Goal: Information Seeking & Learning: Learn about a topic

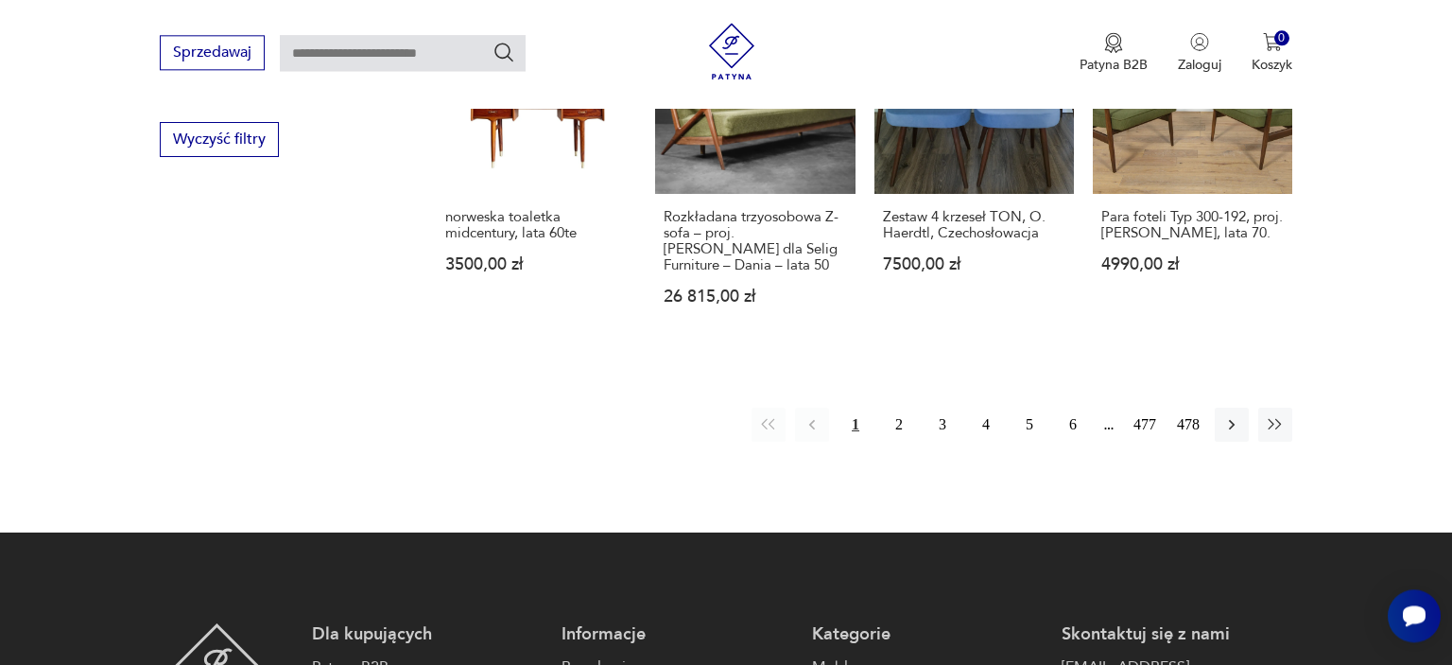
scroll to position [2024, 0]
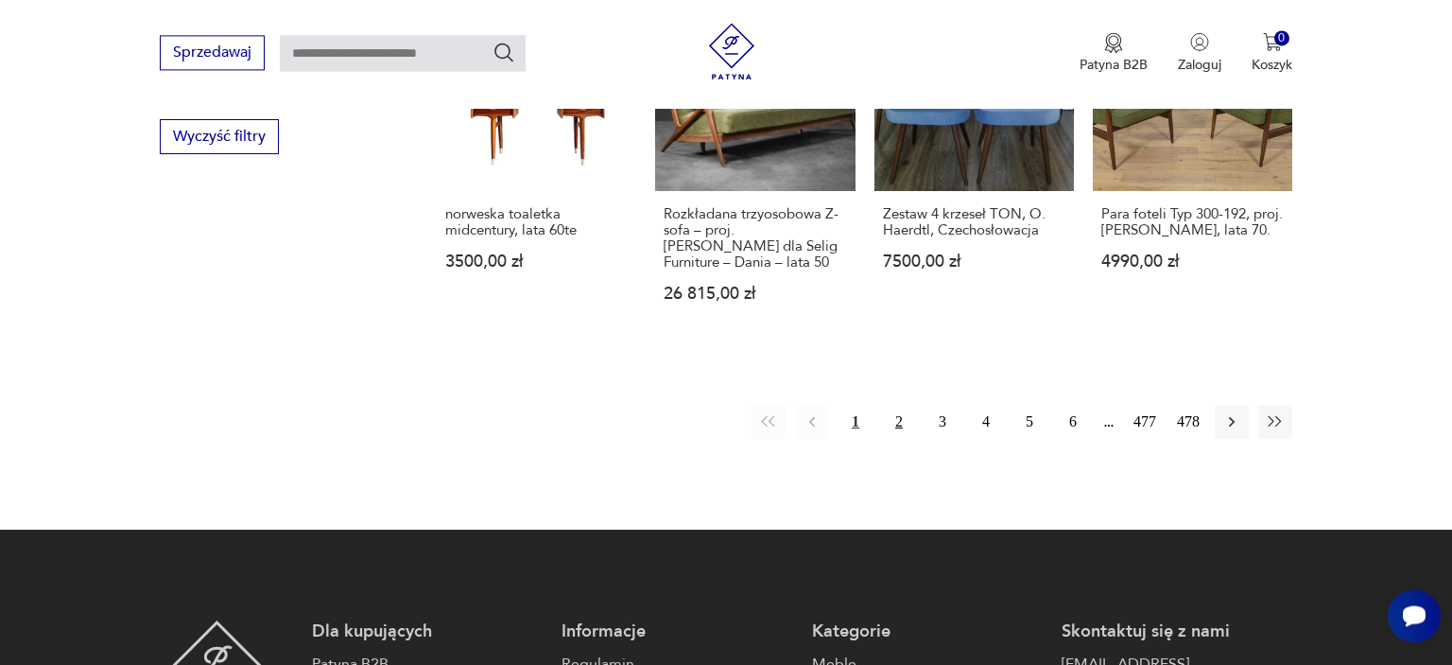
click at [897, 405] on button "2" at bounding box center [899, 422] width 34 height 34
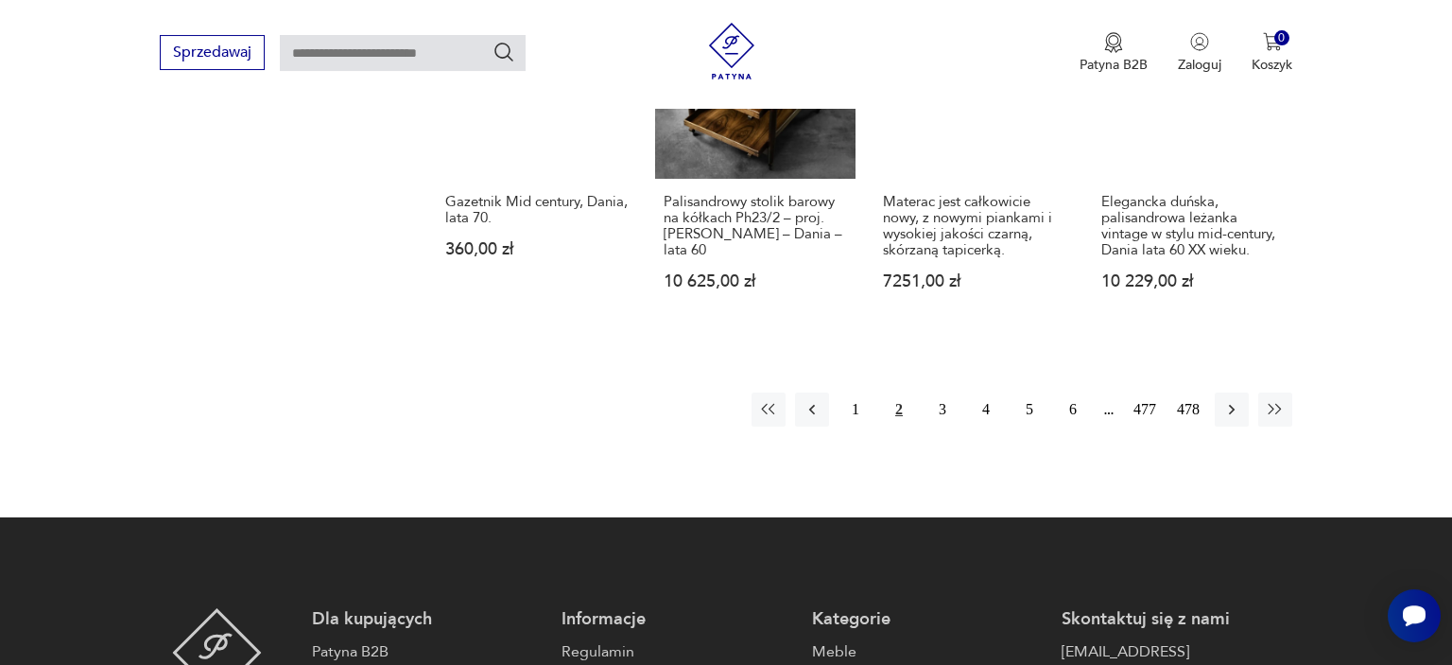
scroll to position [2198, 0]
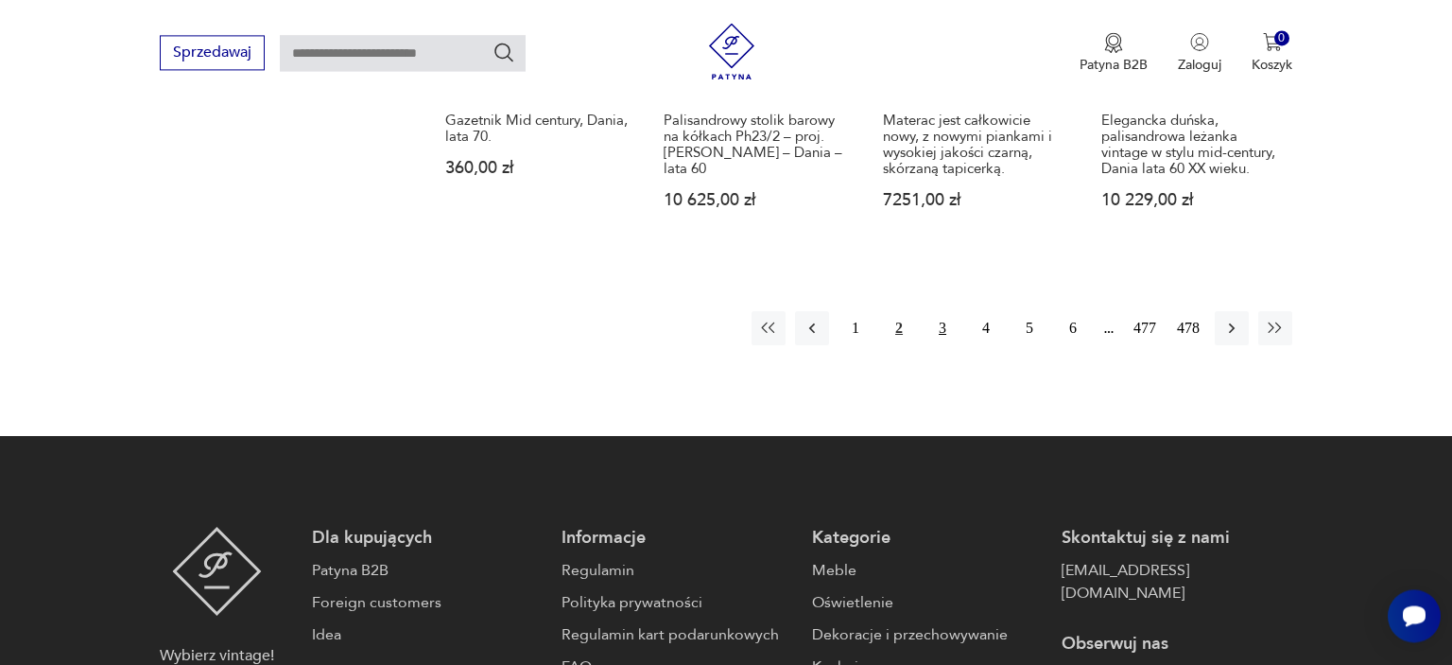
click at [942, 311] on button "3" at bounding box center [943, 328] width 34 height 34
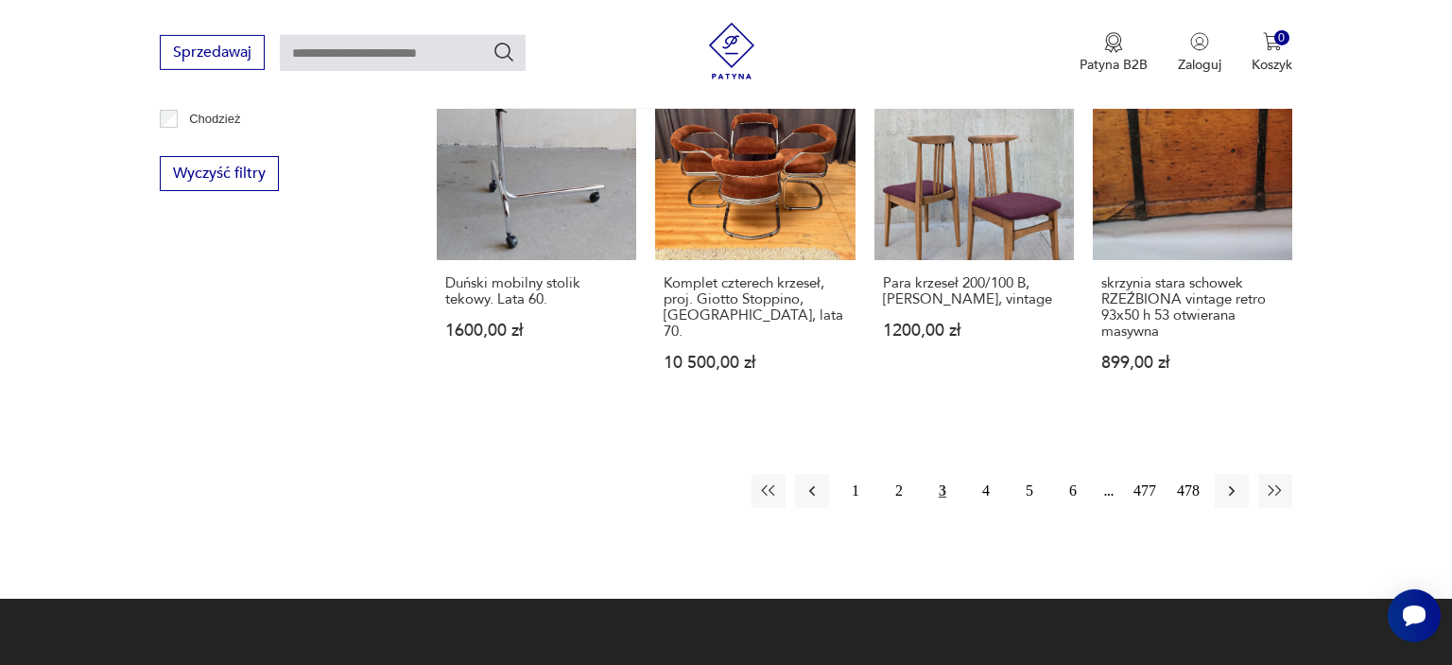
scroll to position [1998, 0]
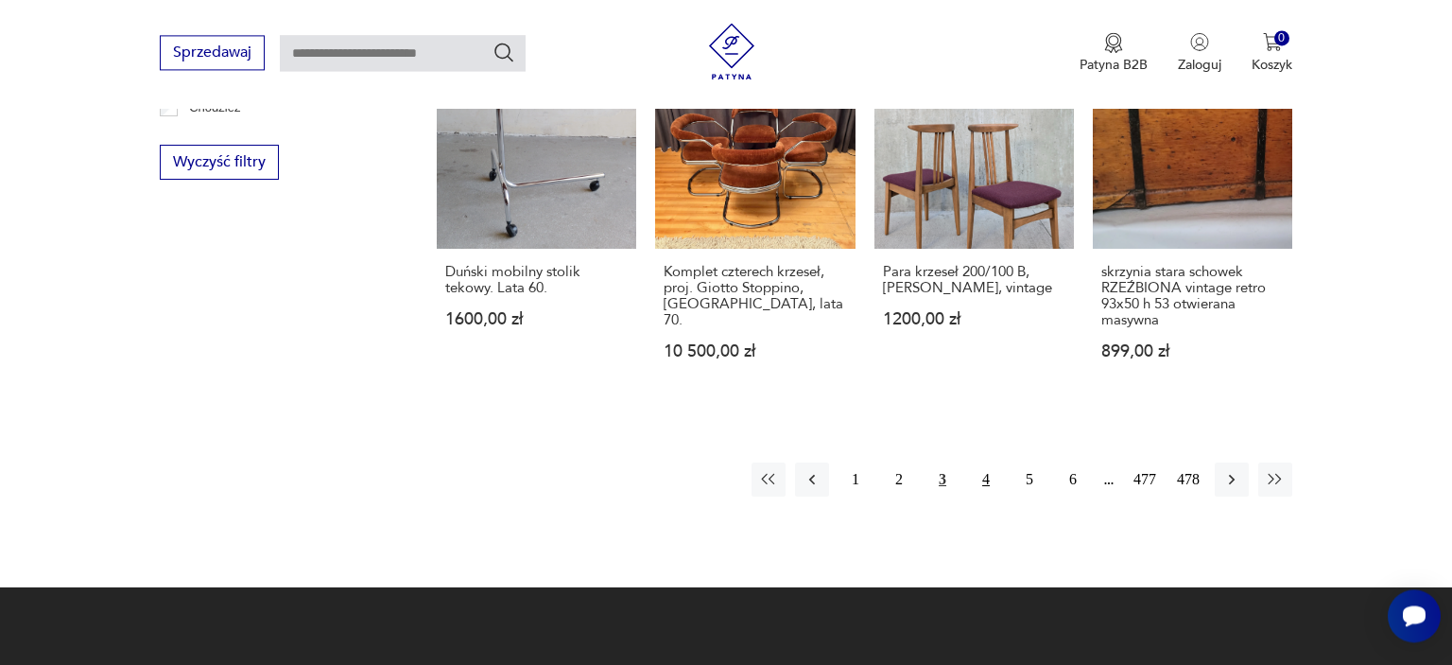
click at [990, 462] on button "4" at bounding box center [986, 479] width 34 height 34
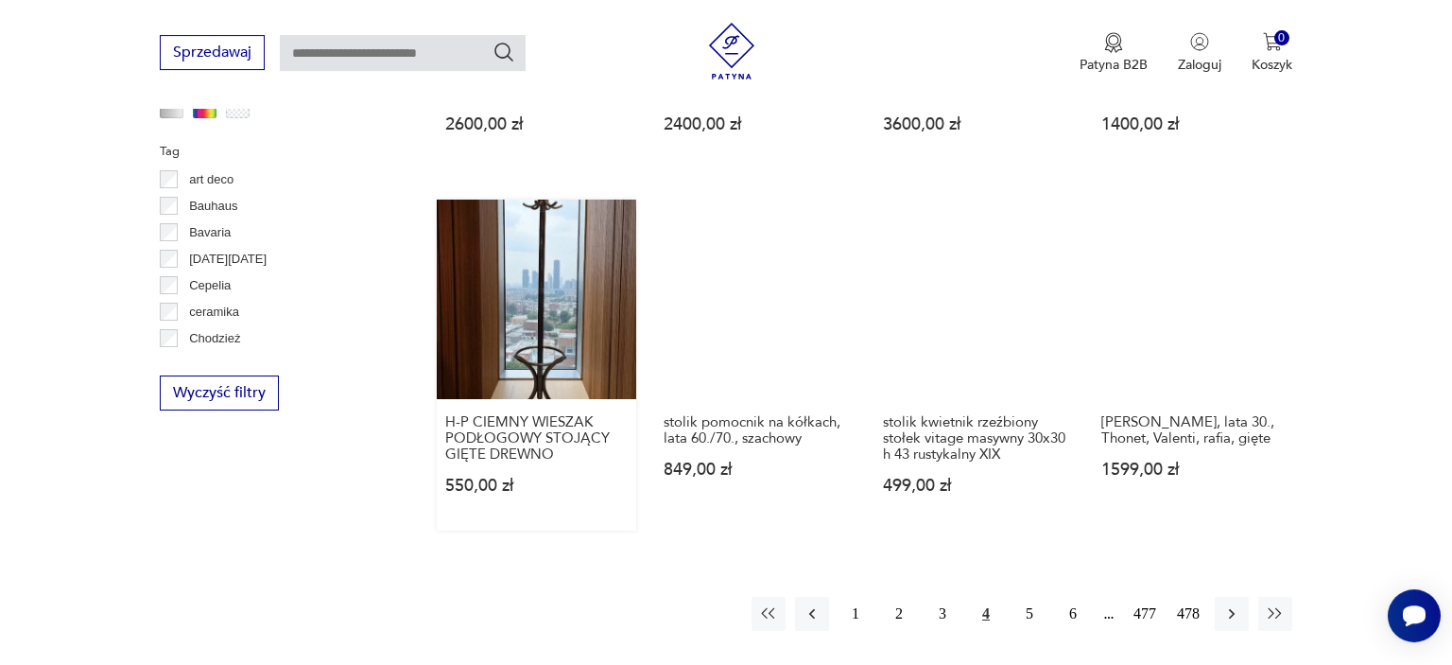
scroll to position [1799, 0]
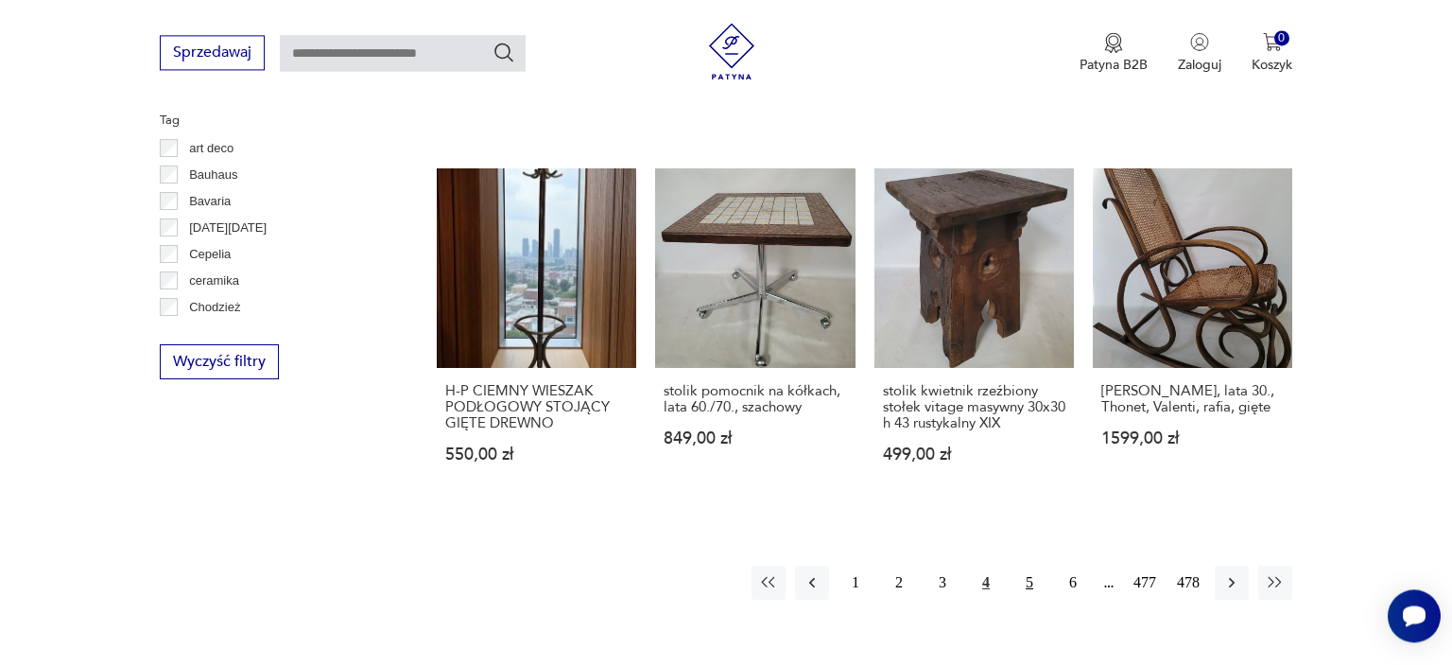
click at [1029, 565] on button "5" at bounding box center [1029, 582] width 34 height 34
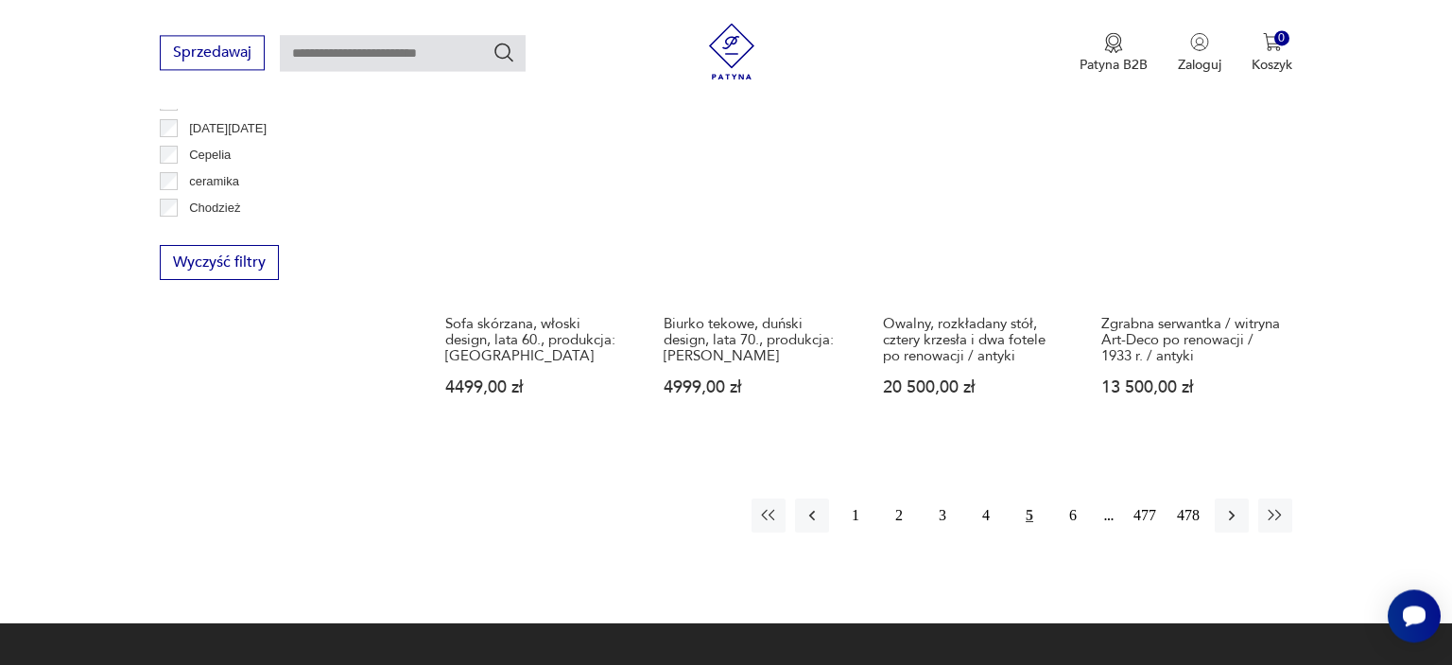
scroll to position [1998, 0]
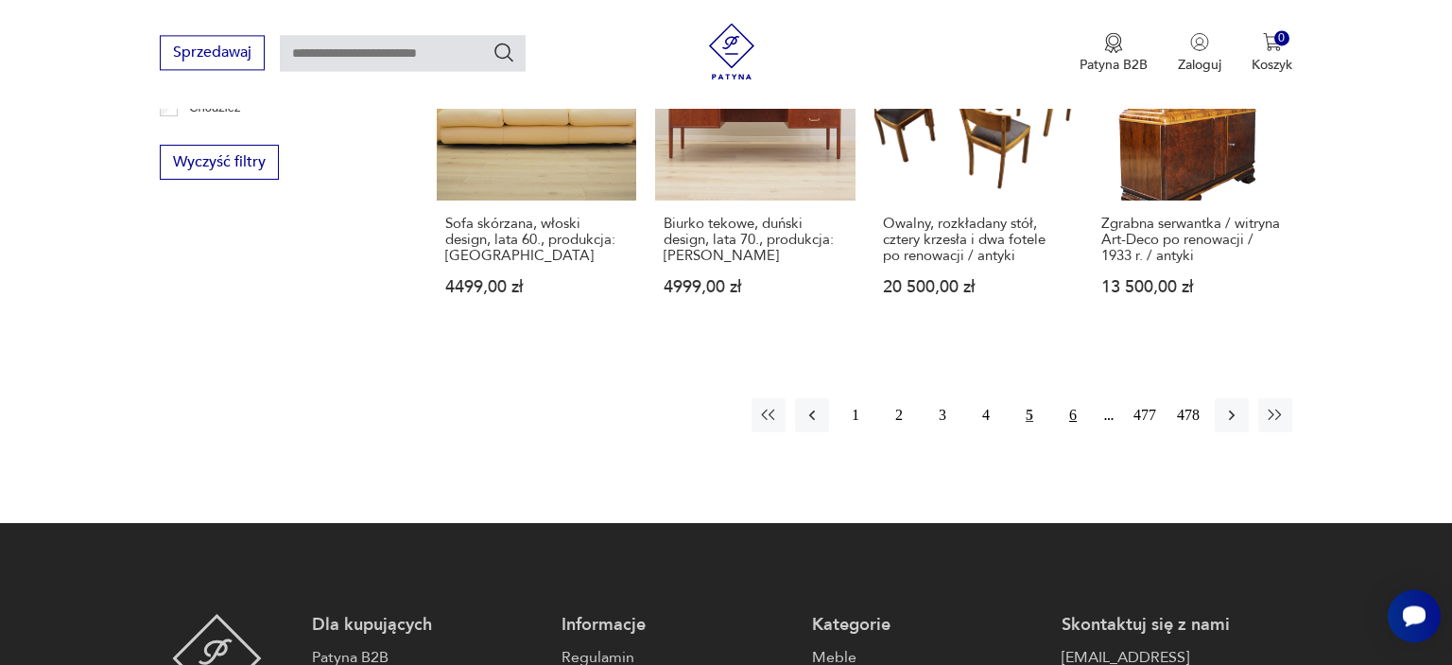
click at [1079, 398] on button "6" at bounding box center [1073, 415] width 34 height 34
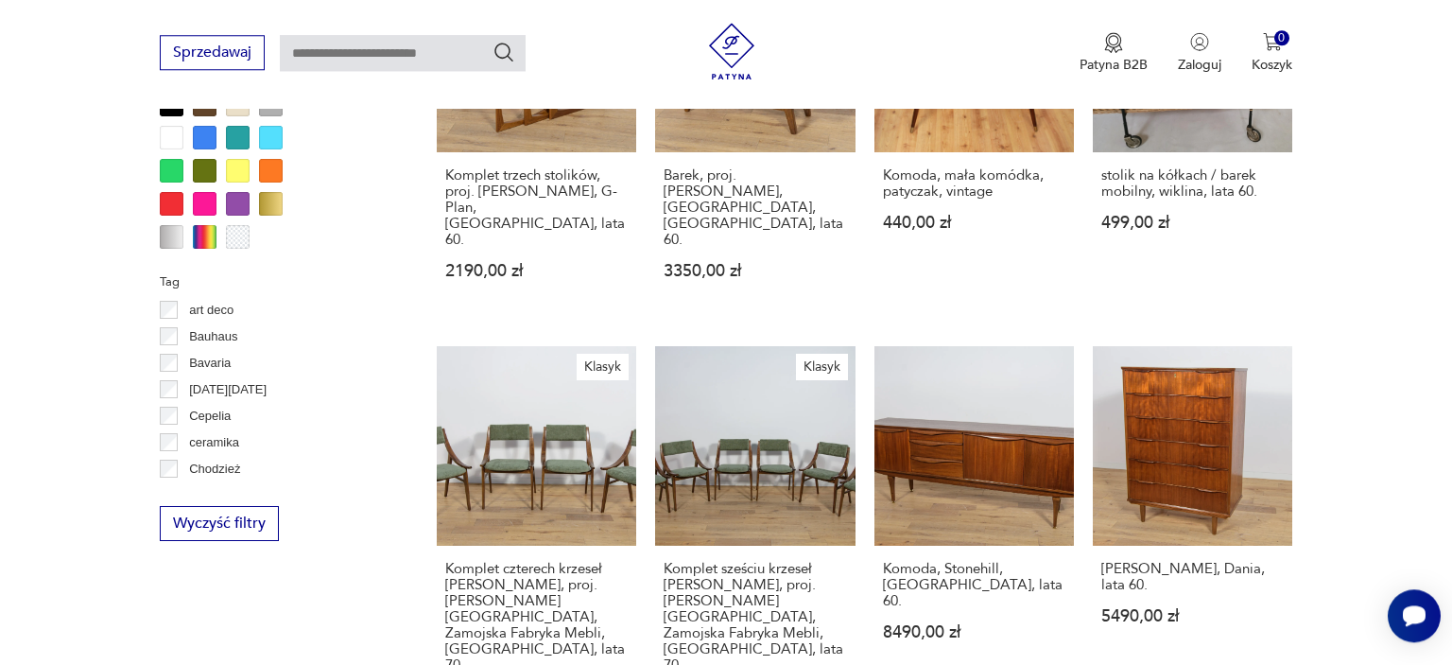
scroll to position [1600, 0]
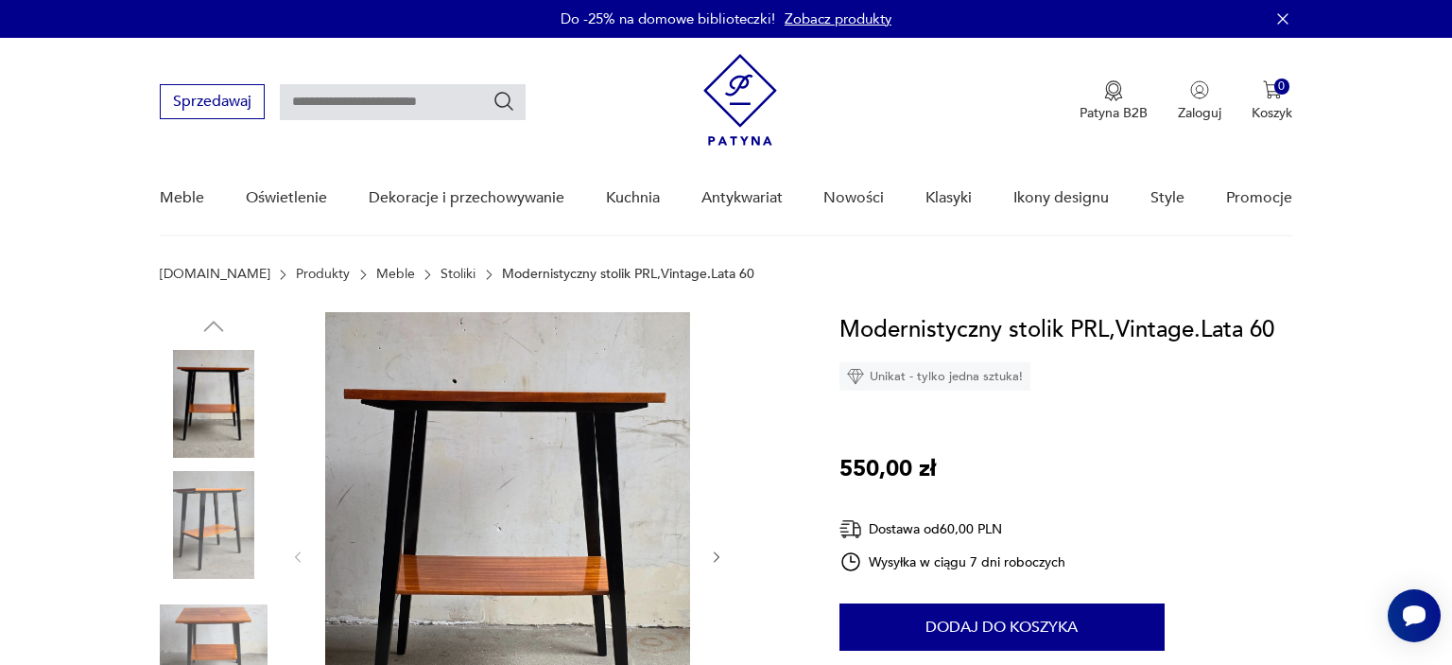
click at [210, 522] on img at bounding box center [214, 525] width 108 height 108
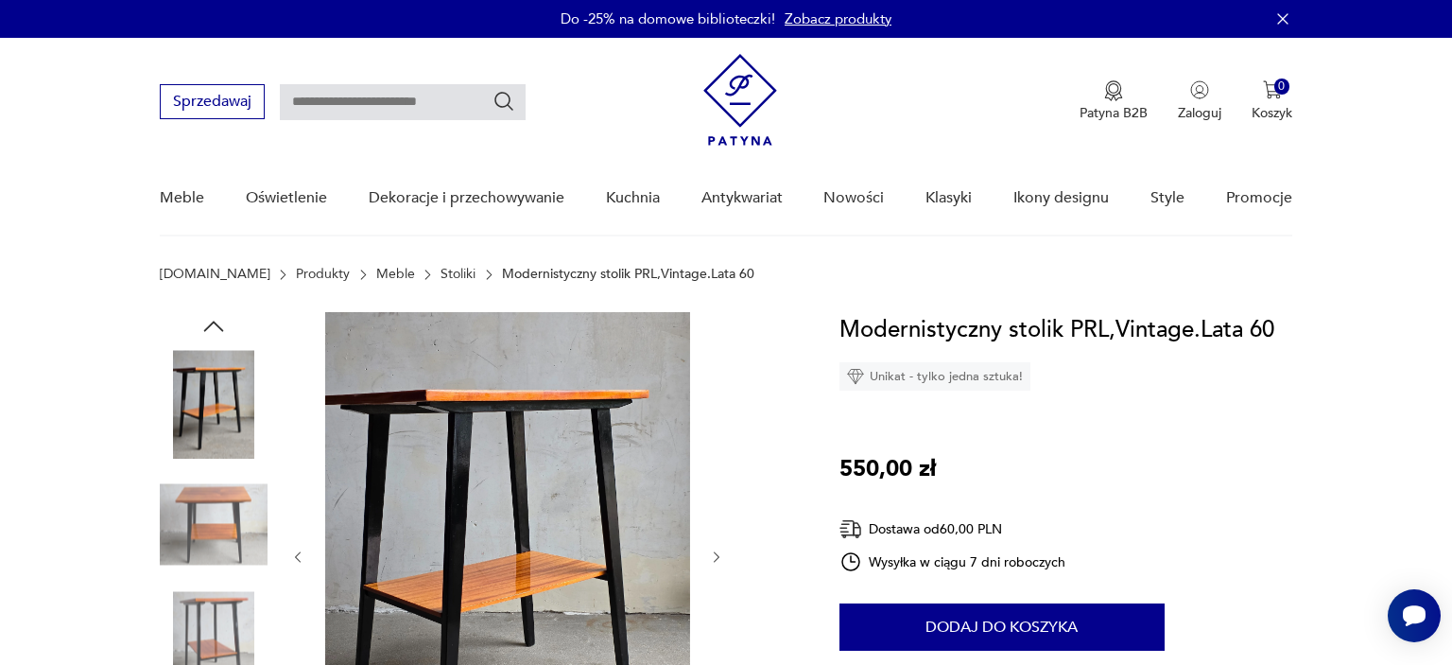
click at [210, 528] on img at bounding box center [214, 525] width 108 height 108
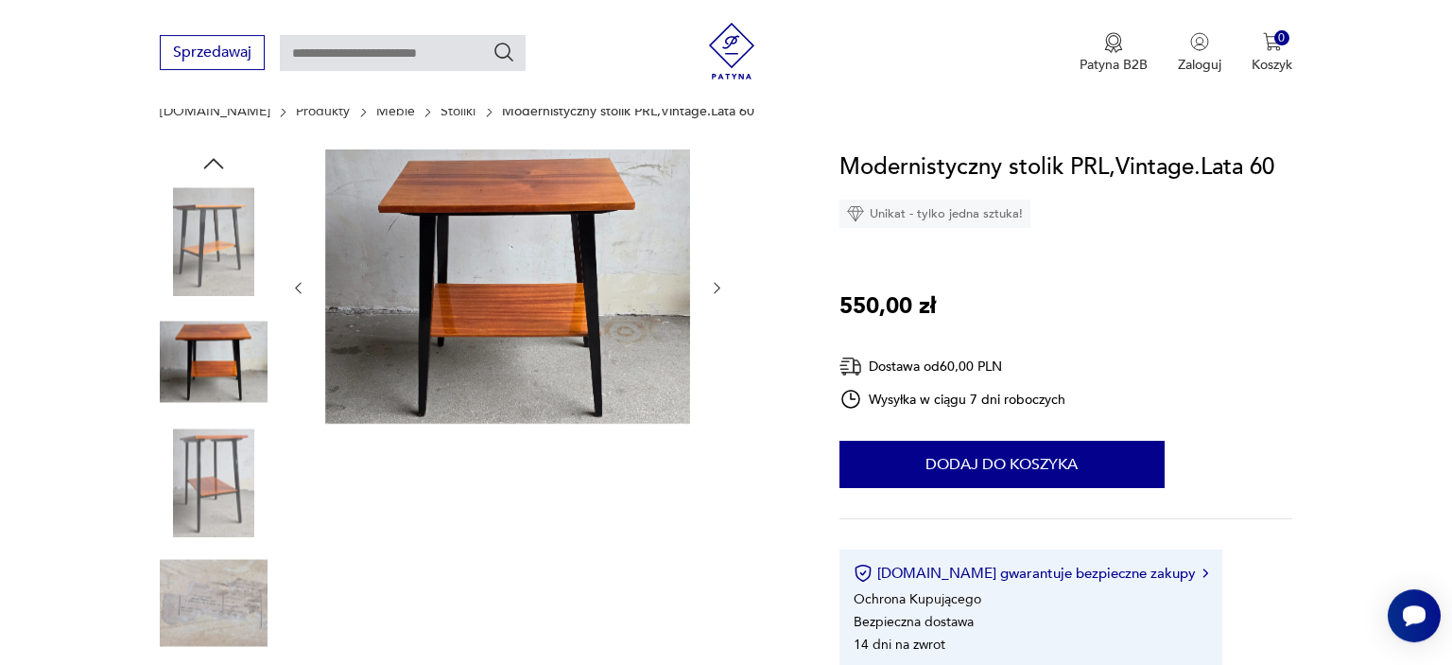
scroll to position [199, 0]
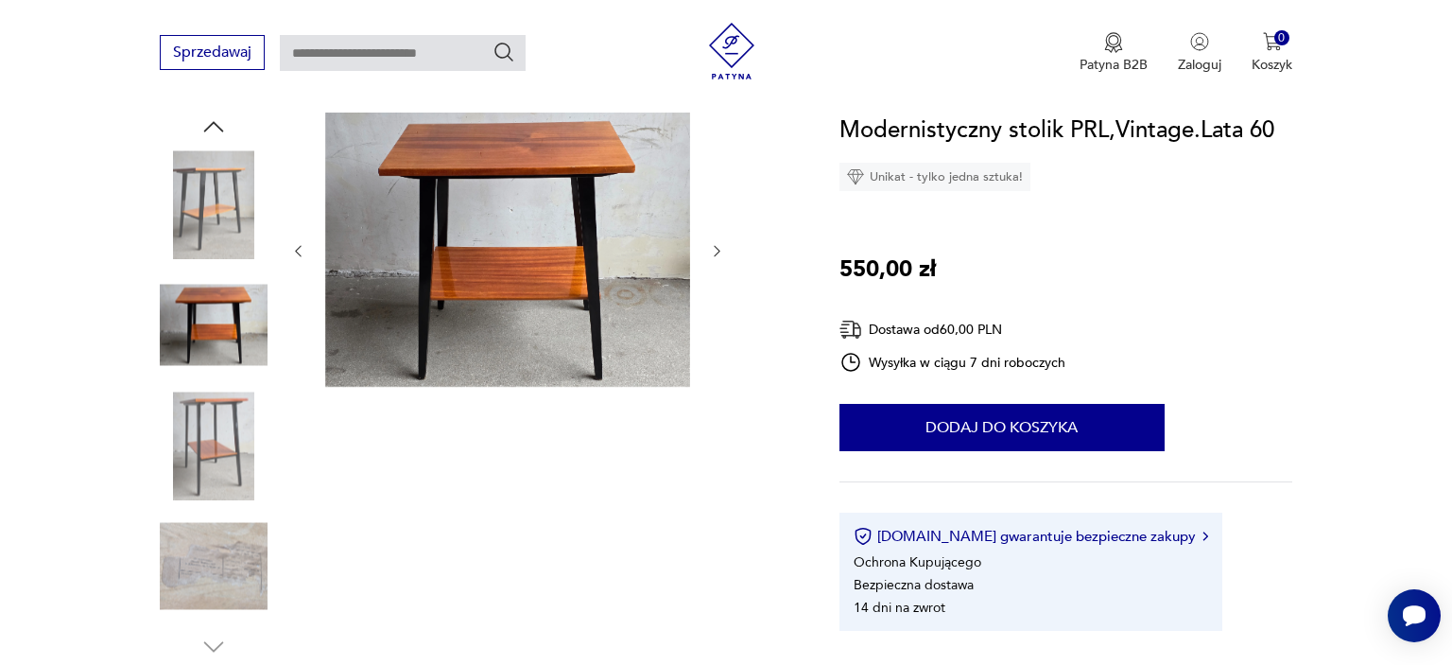
click at [202, 439] on img at bounding box center [214, 445] width 108 height 108
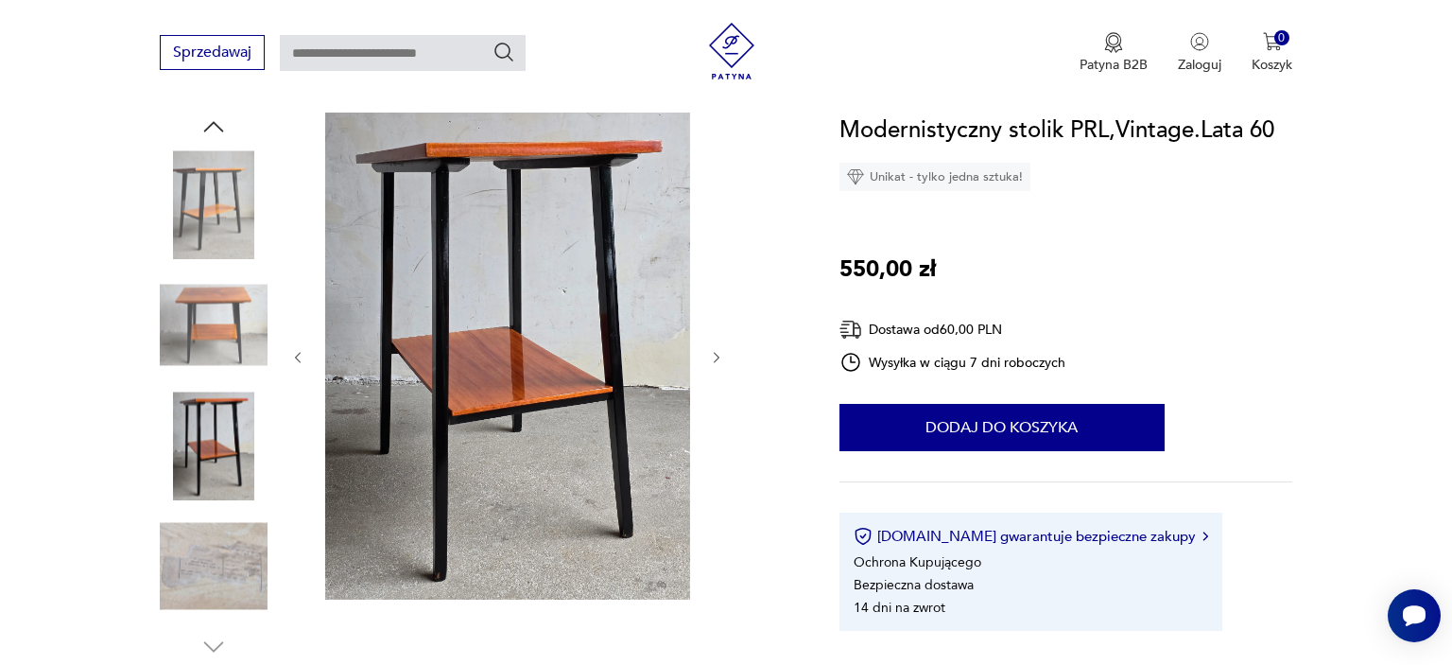
click at [719, 355] on icon "button" at bounding box center [717, 358] width 16 height 16
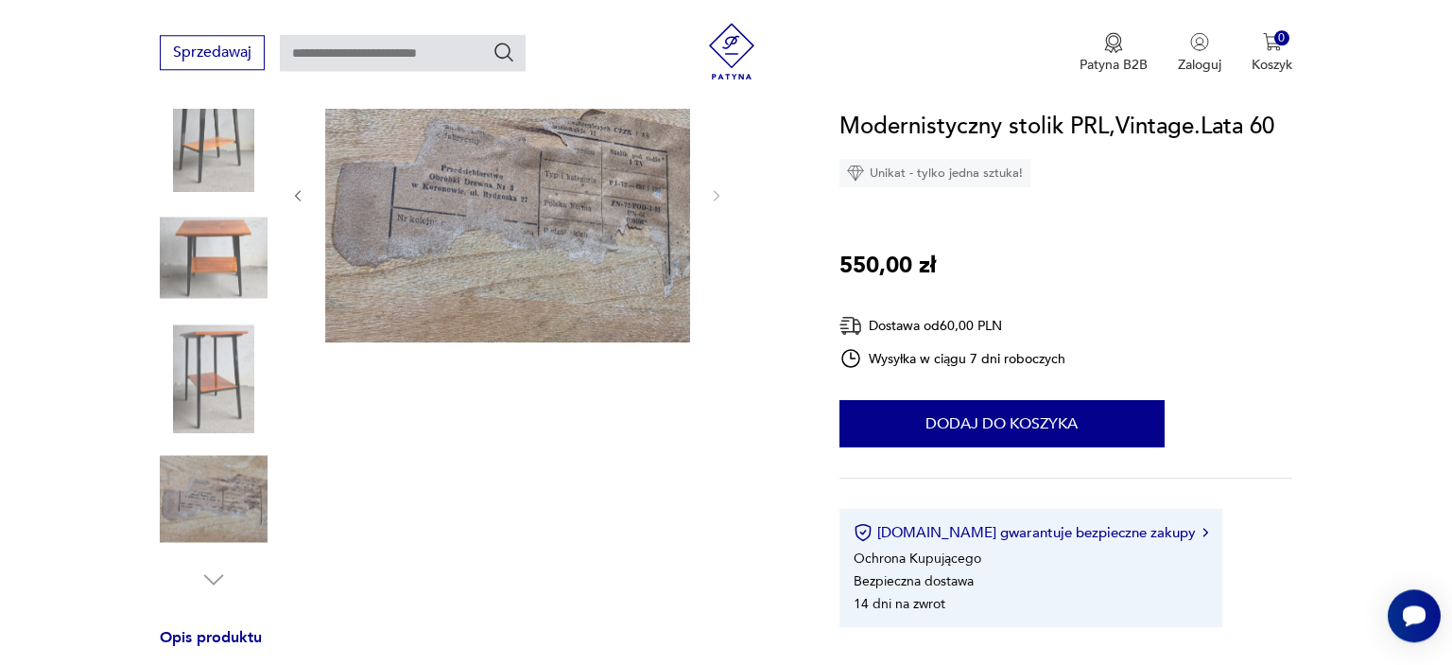
scroll to position [299, 0]
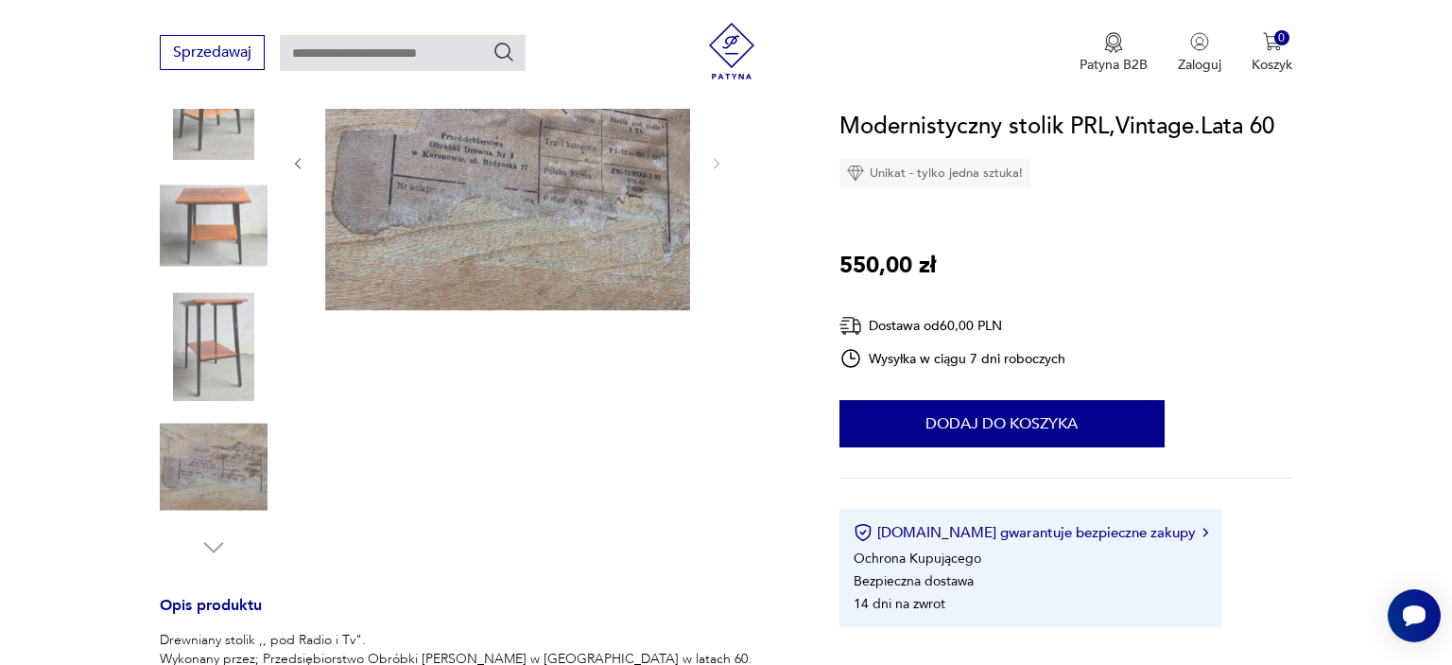
click at [210, 314] on img at bounding box center [214, 346] width 108 height 108
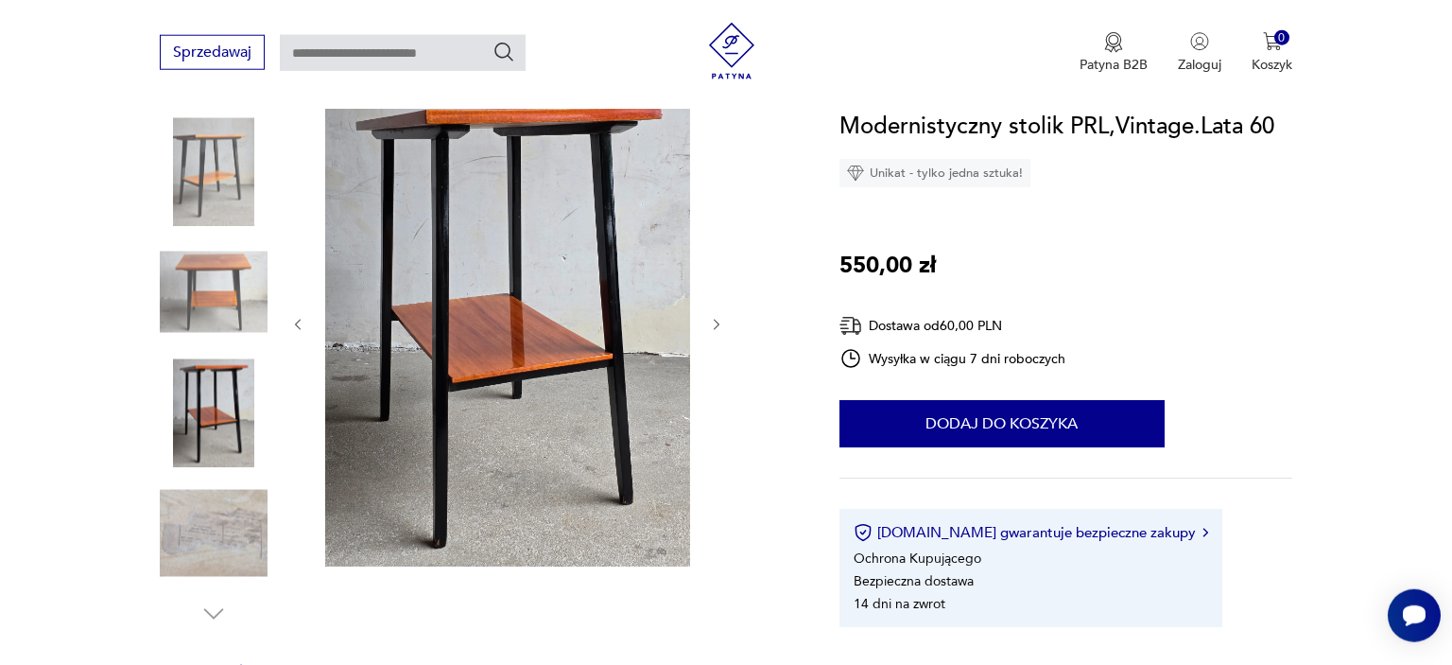
scroll to position [199, 0]
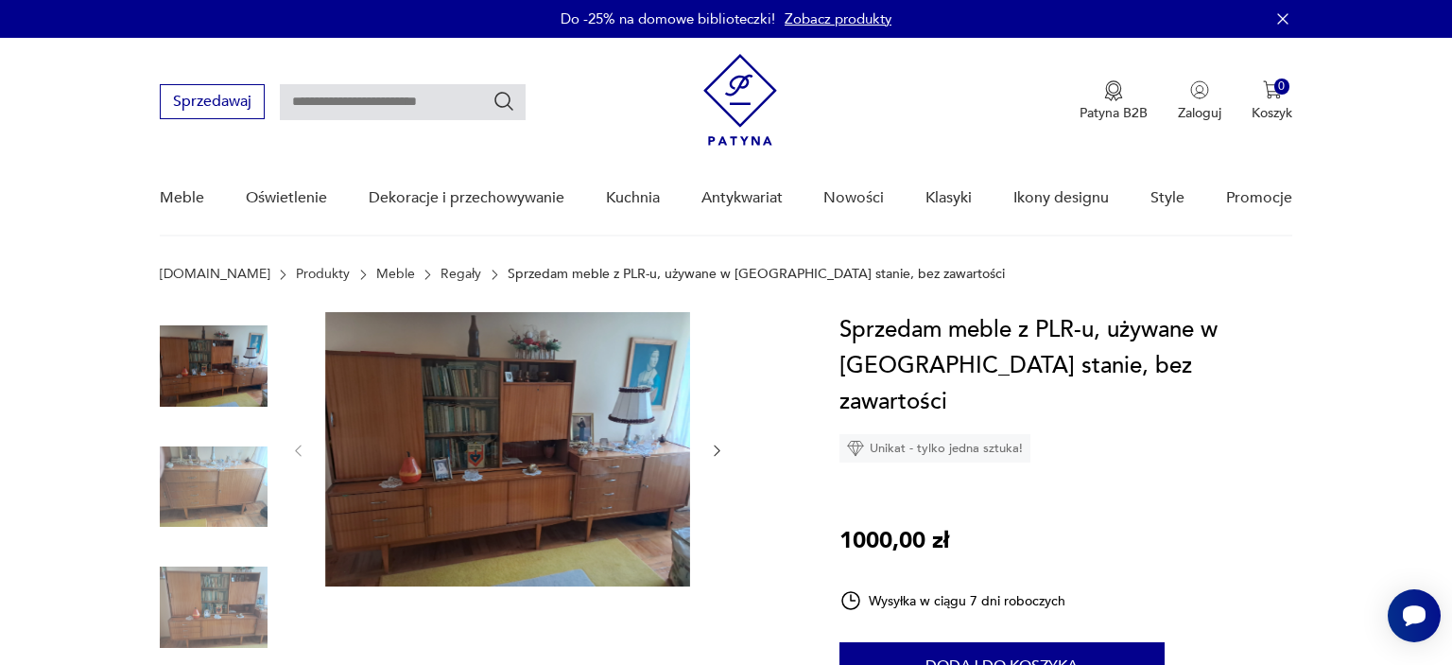
click at [217, 458] on img at bounding box center [214, 487] width 108 height 108
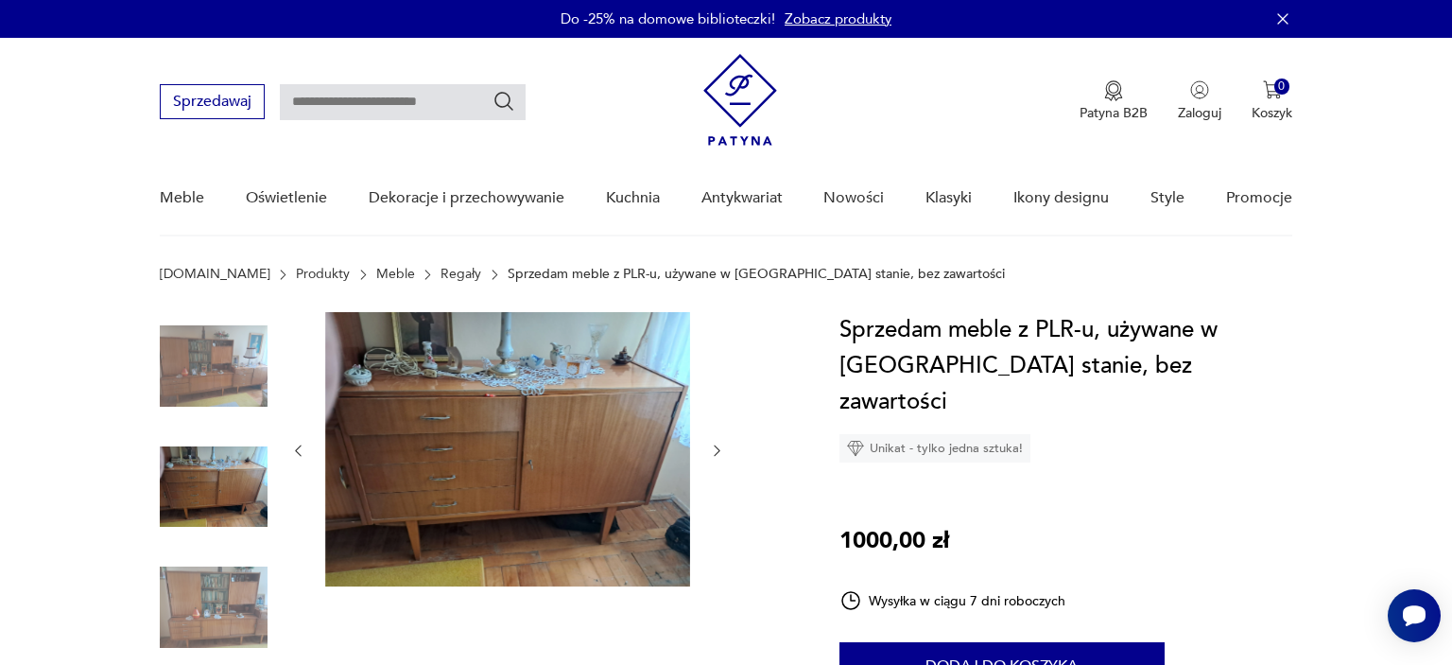
click at [234, 625] on img at bounding box center [214, 607] width 108 height 108
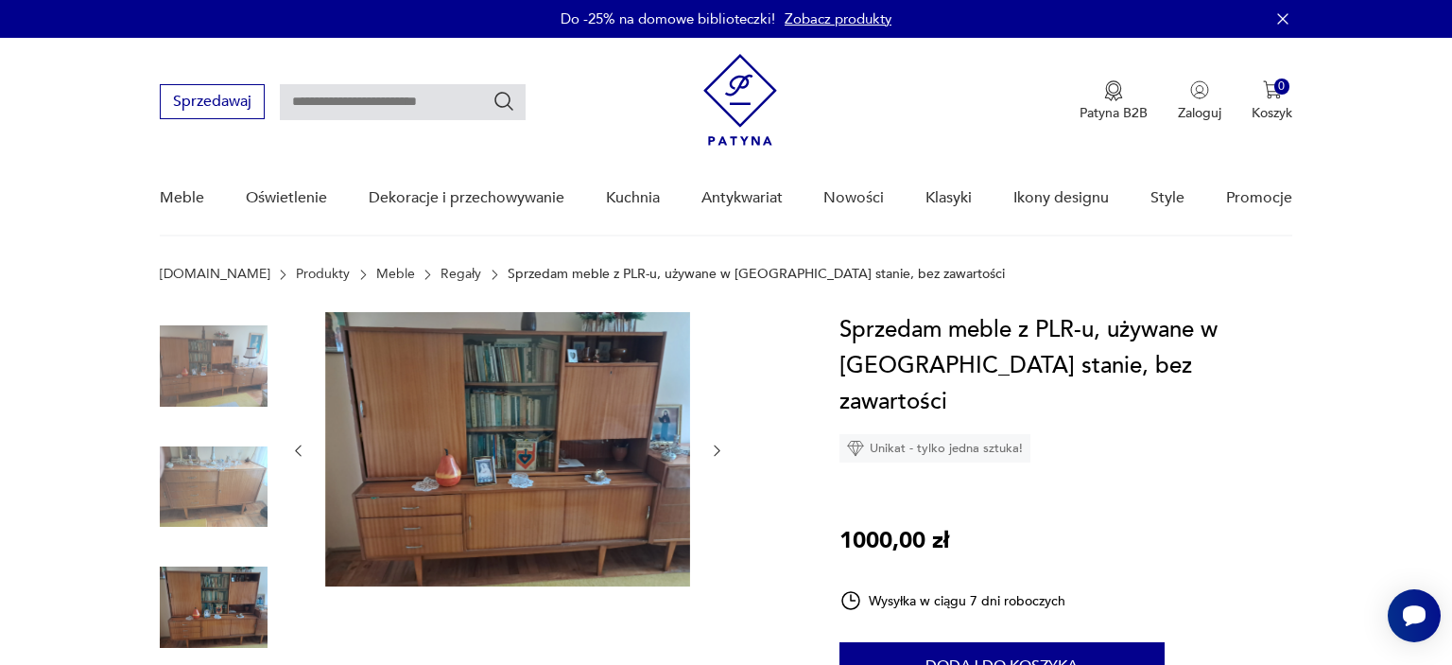
click at [234, 625] on img at bounding box center [214, 607] width 108 height 108
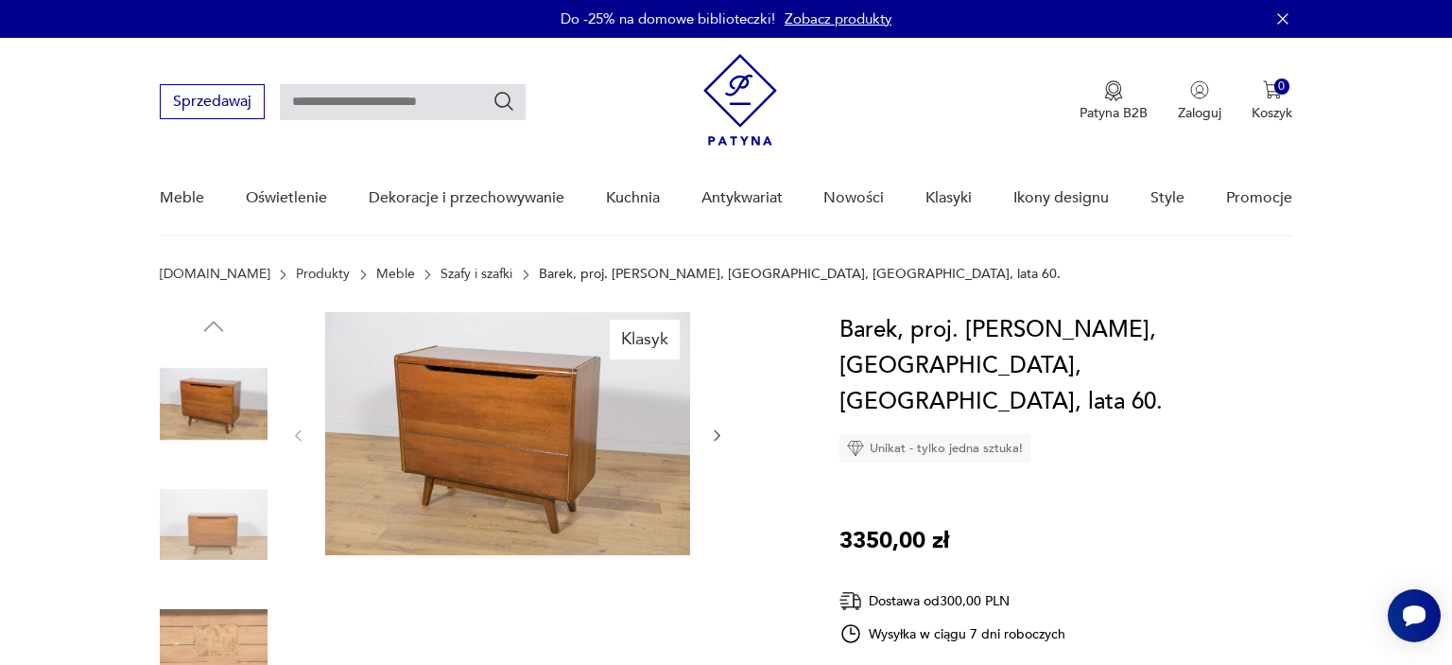
click at [211, 536] on img at bounding box center [214, 525] width 108 height 108
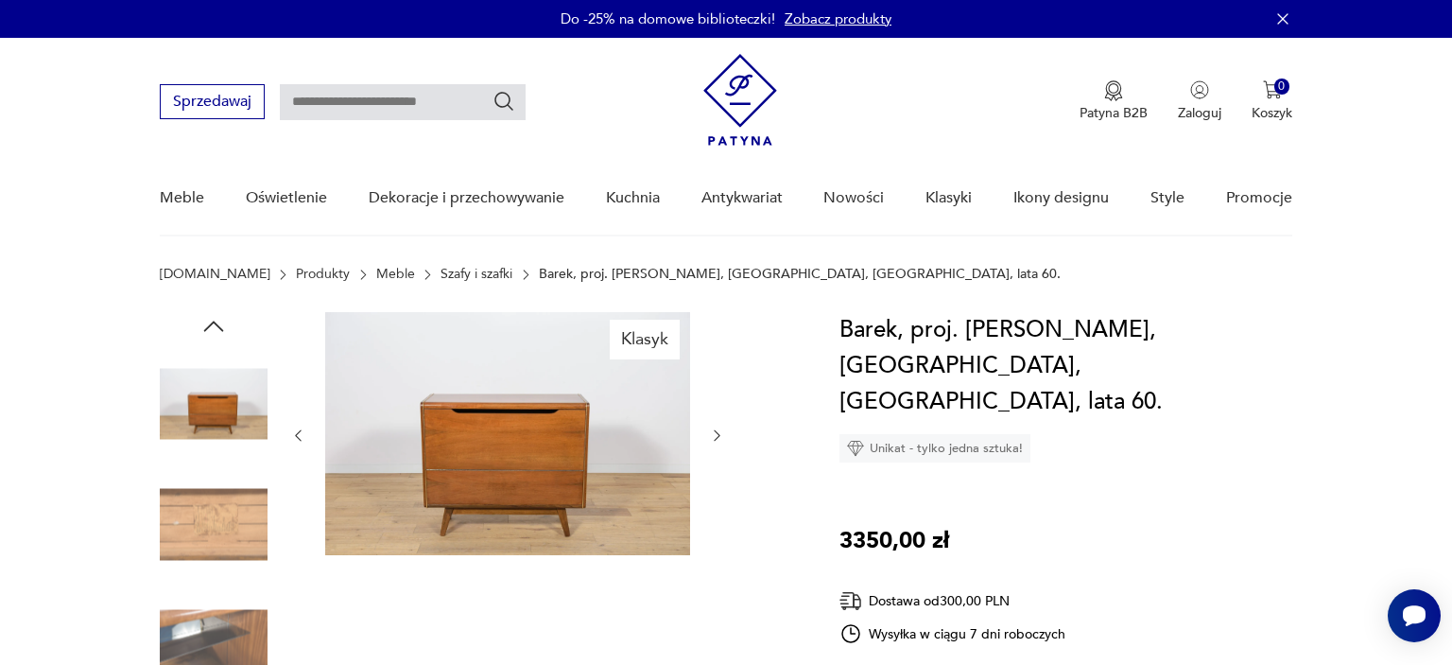
click at [221, 528] on img at bounding box center [214, 525] width 108 height 108
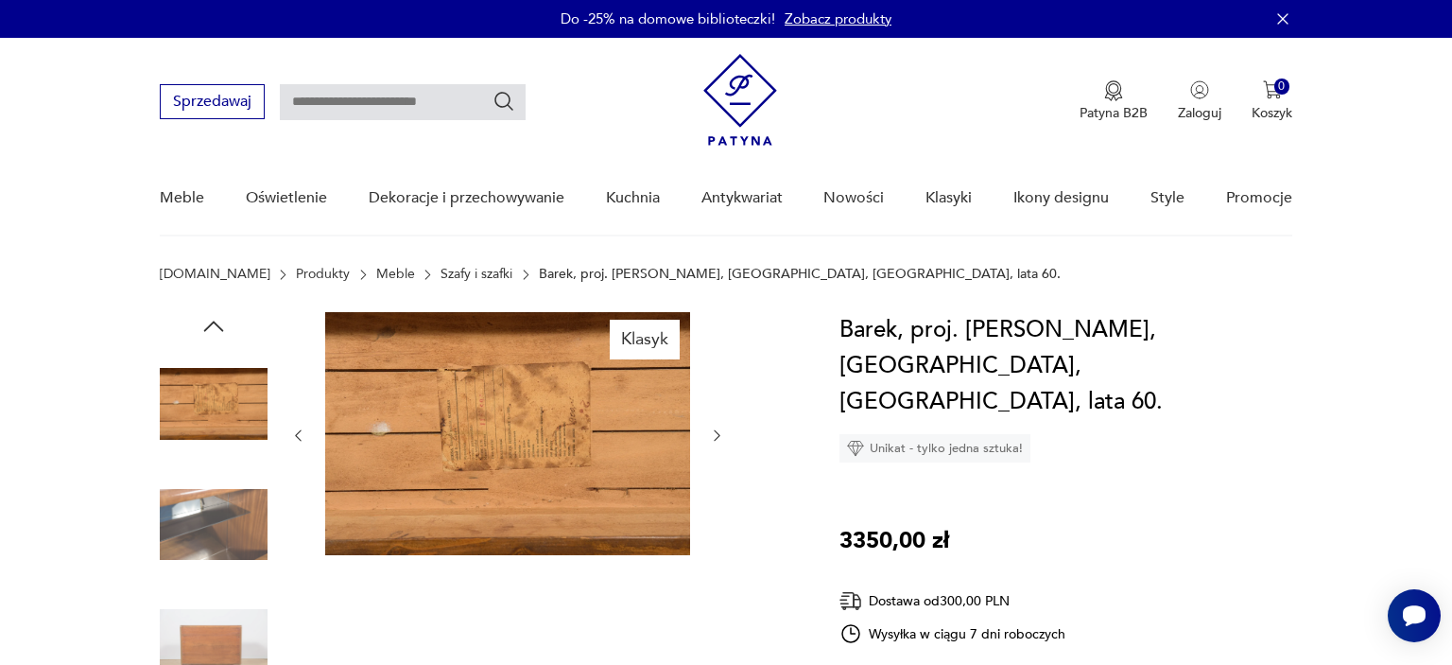
click at [219, 529] on img at bounding box center [214, 525] width 108 height 108
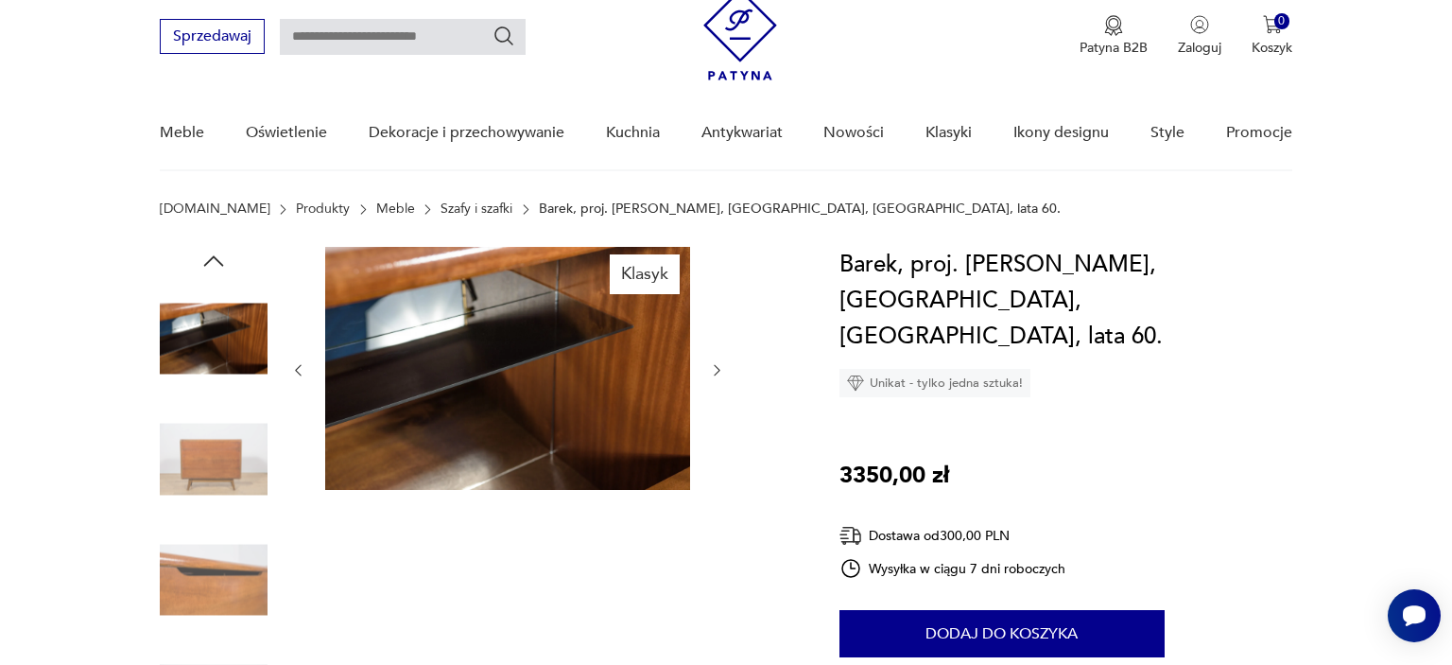
scroll to position [99, 0]
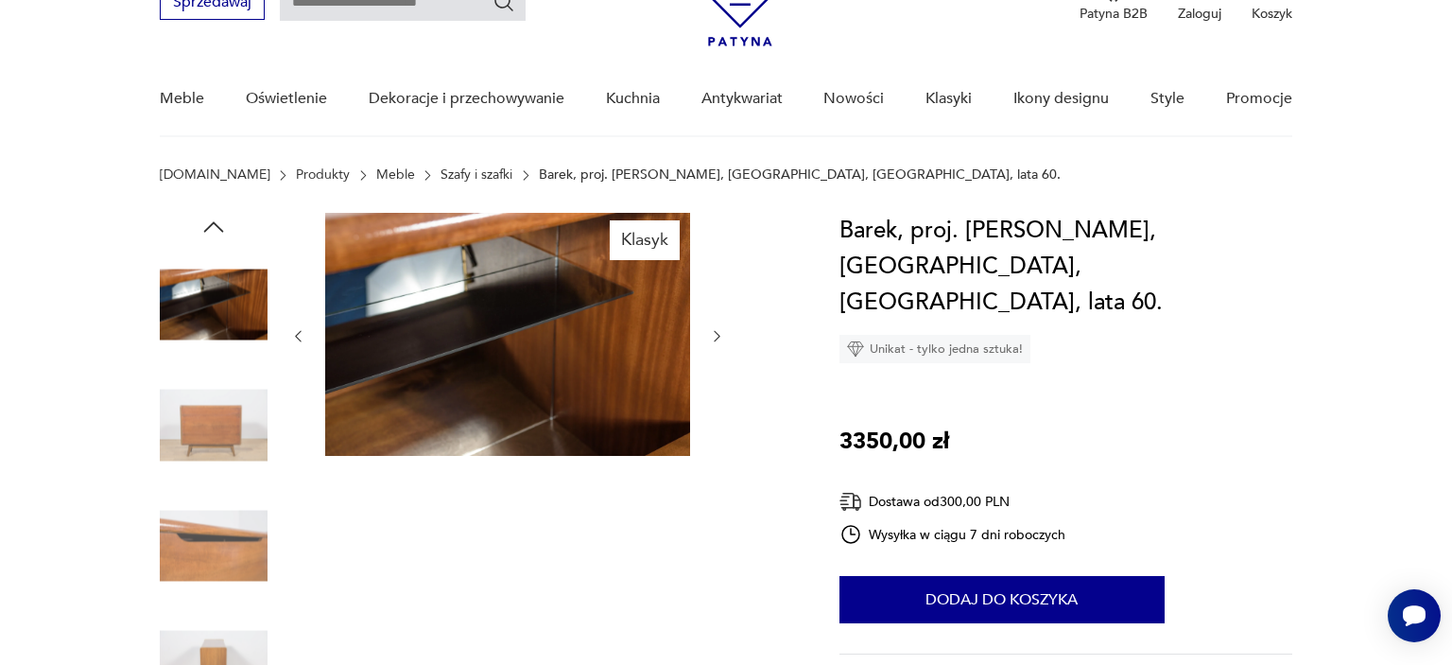
click at [210, 556] on img at bounding box center [214, 546] width 108 height 108
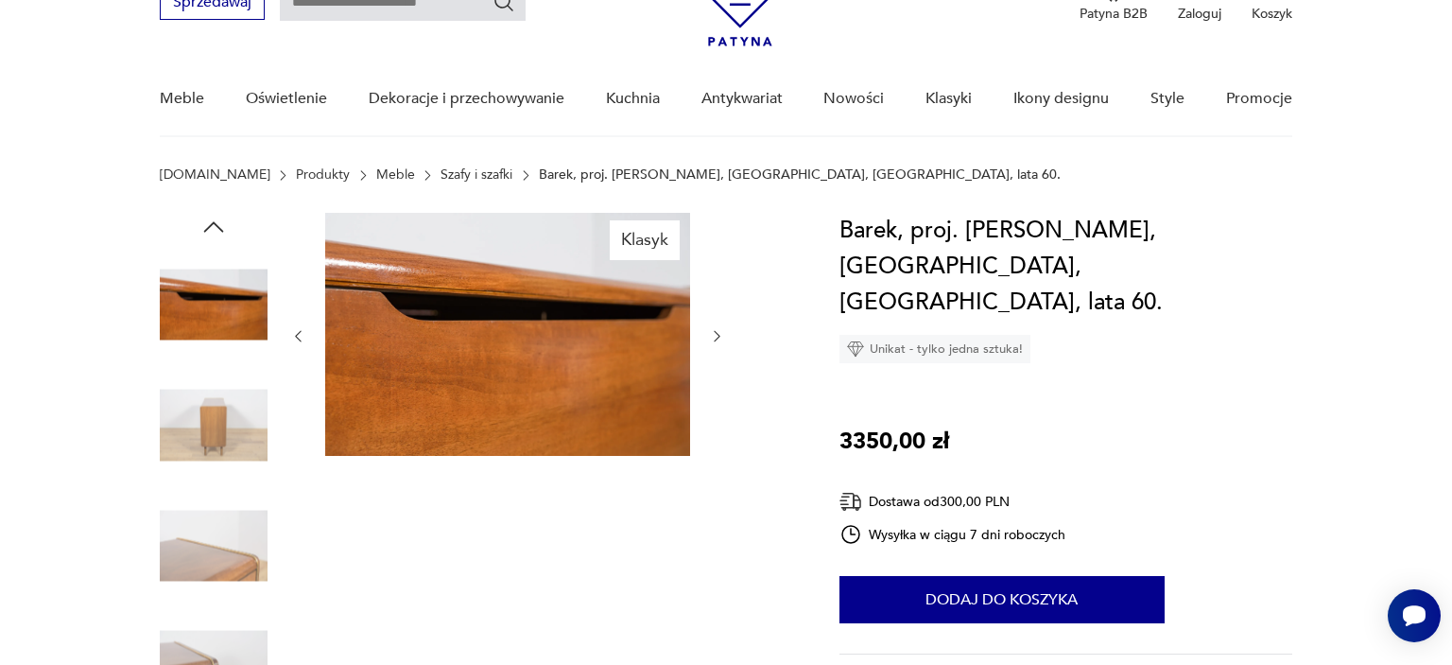
click at [207, 565] on img at bounding box center [214, 546] width 108 height 108
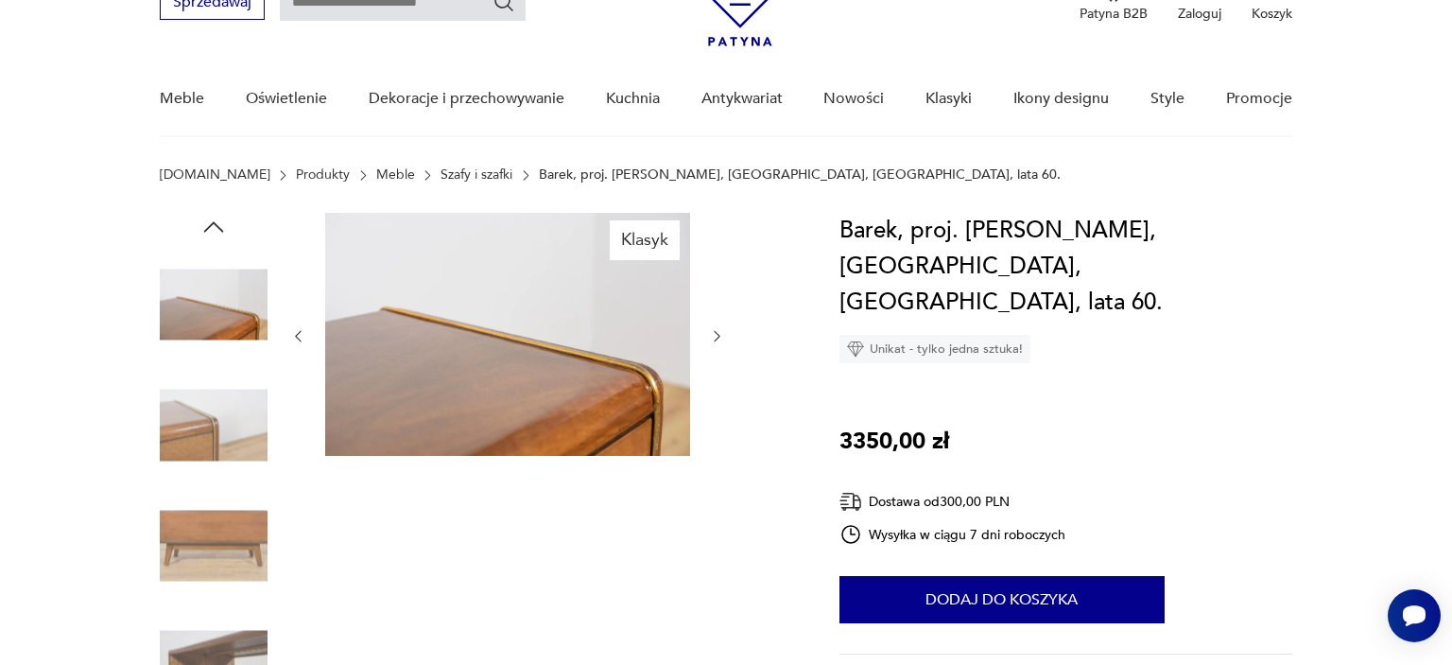
click at [209, 546] on img at bounding box center [214, 546] width 108 height 108
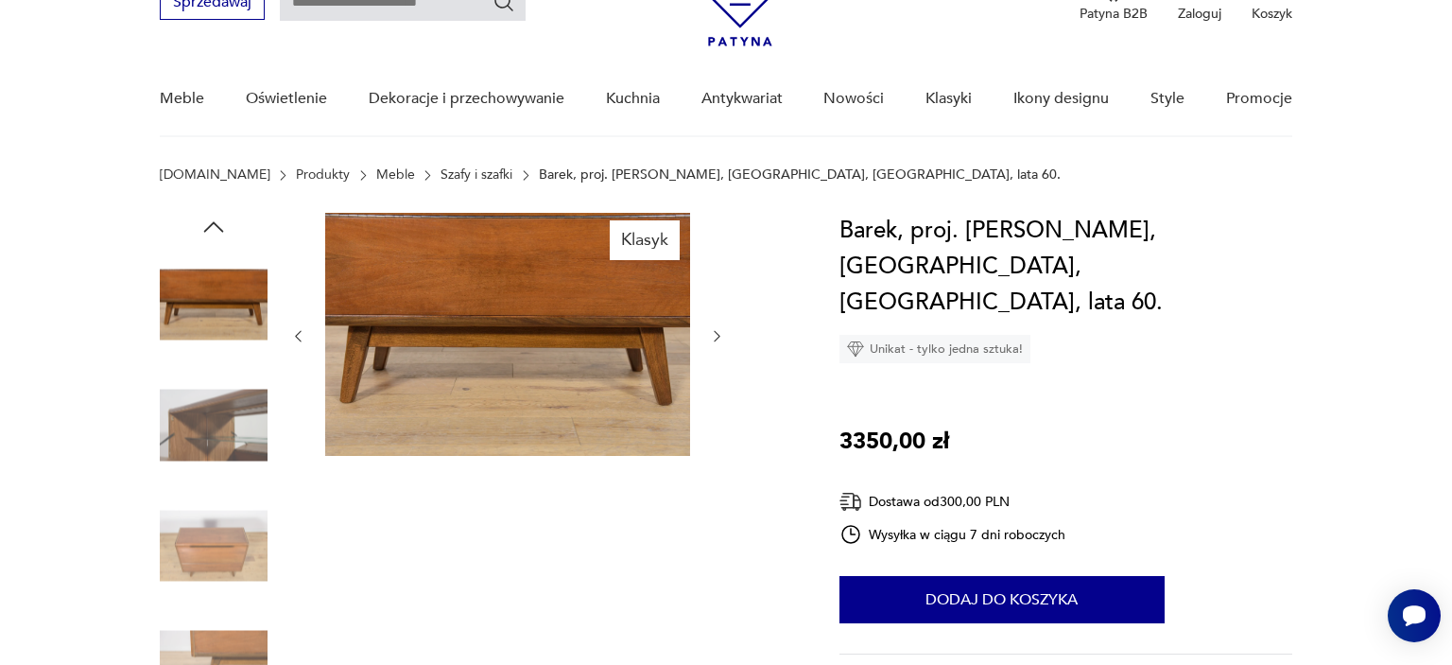
click at [218, 552] on img at bounding box center [214, 546] width 108 height 108
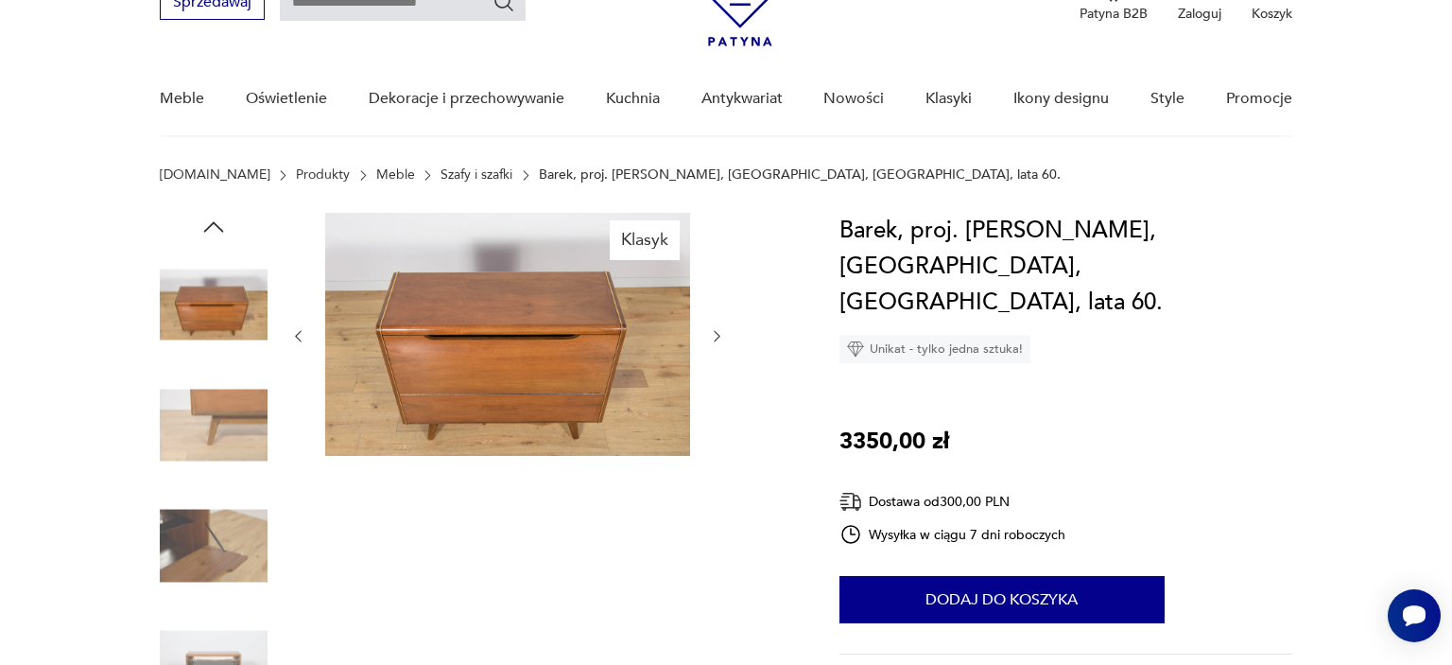
click at [497, 351] on img at bounding box center [507, 334] width 365 height 243
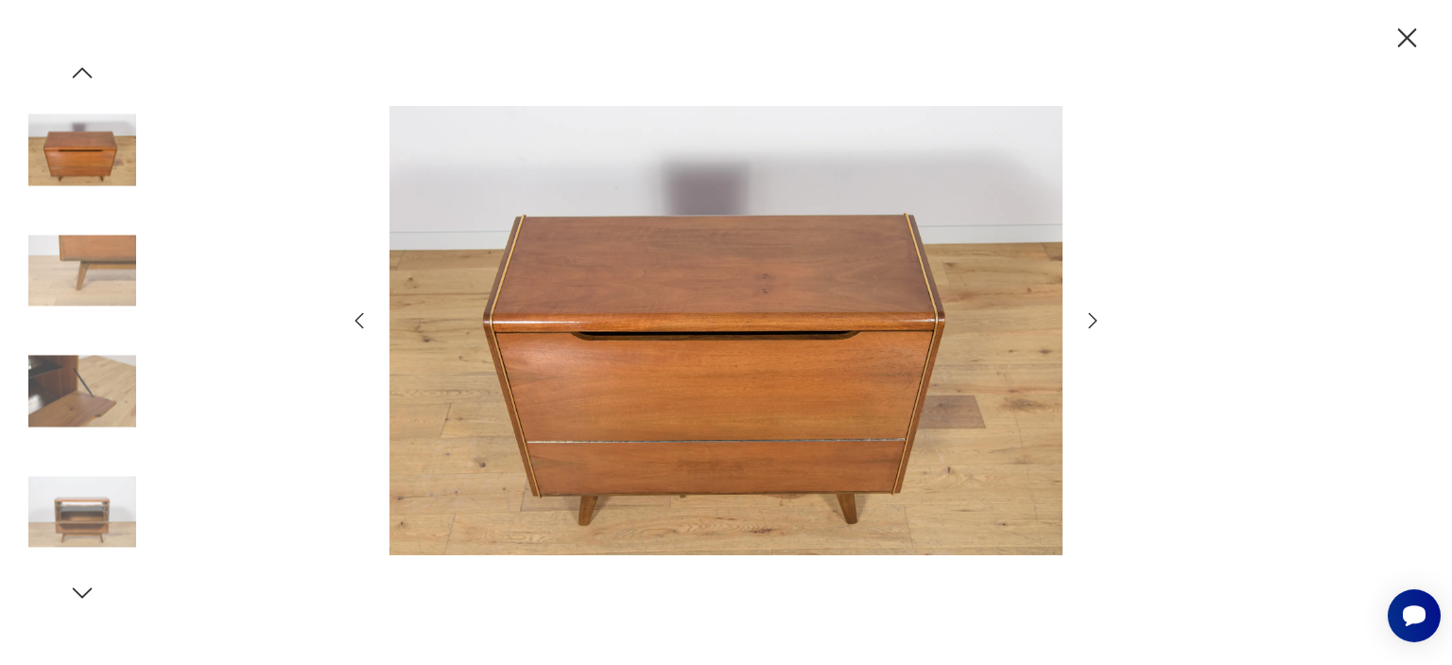
click at [1094, 322] on icon "button" at bounding box center [1092, 320] width 23 height 23
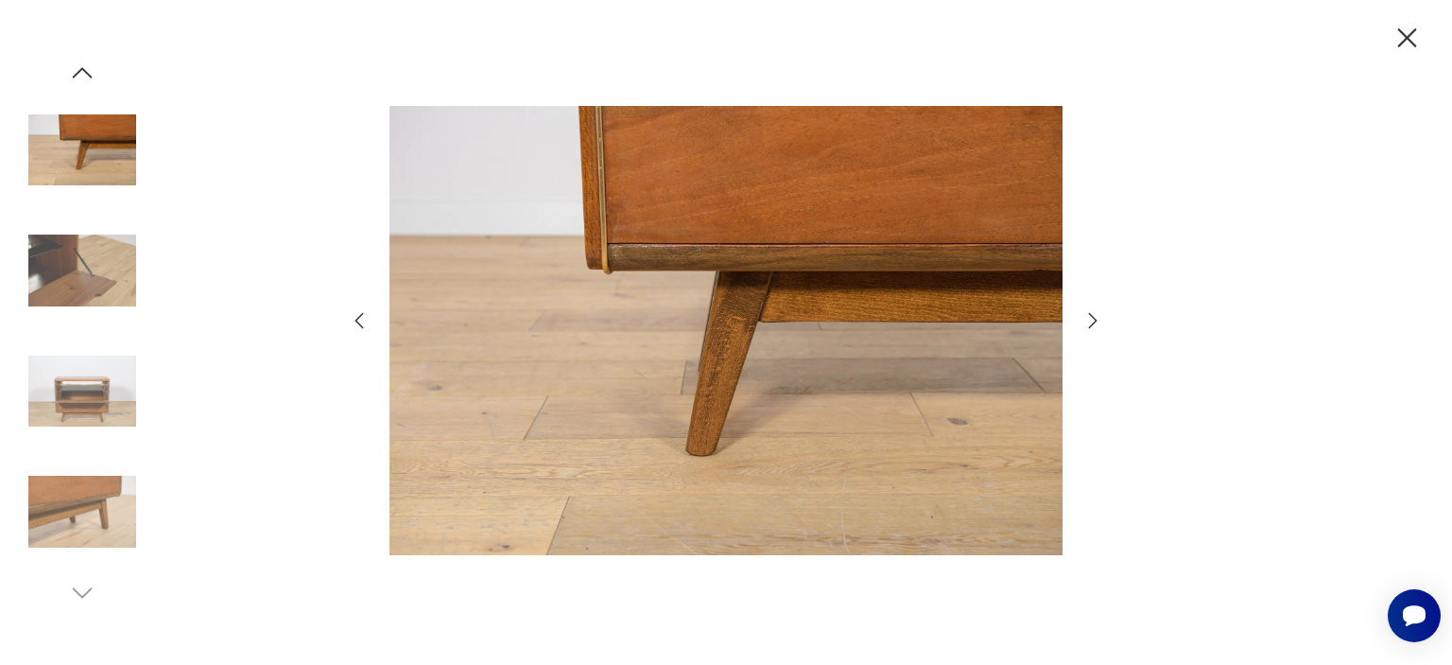
click at [1077, 303] on div at bounding box center [726, 331] width 756 height 535
click at [1099, 323] on icon "button" at bounding box center [1092, 320] width 23 height 23
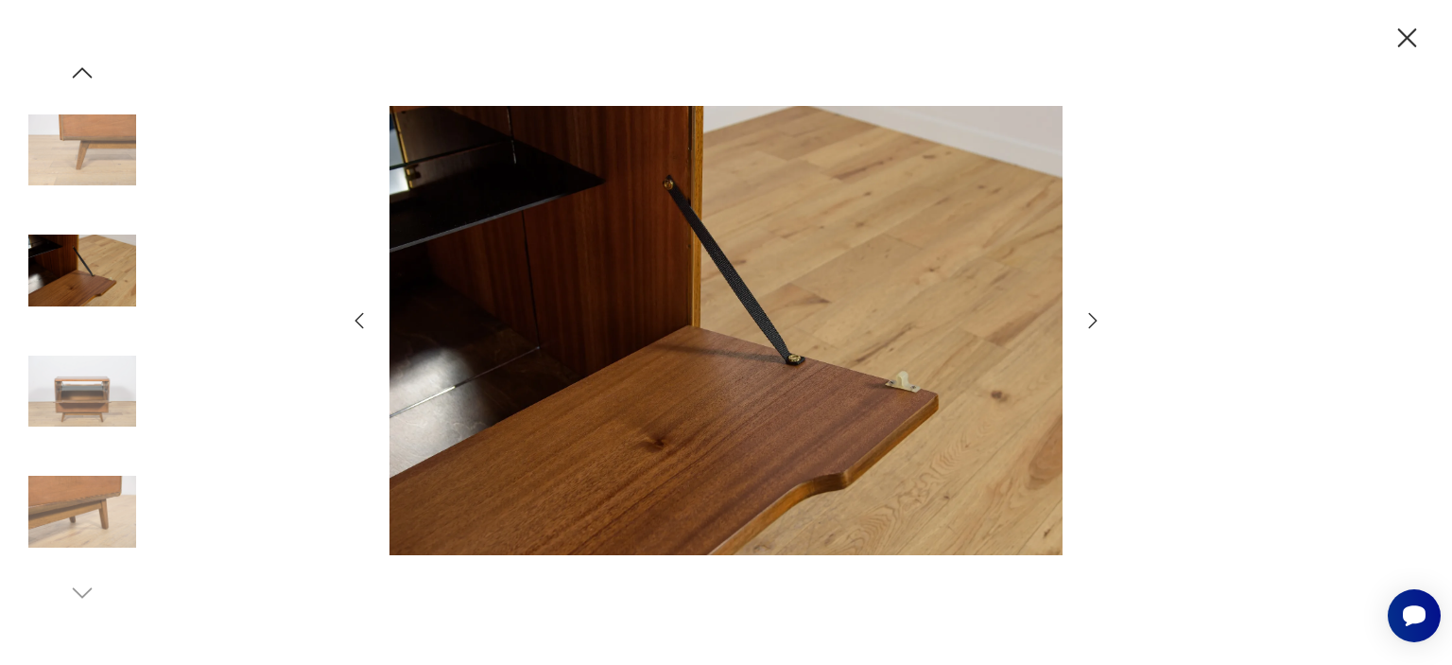
click at [1091, 320] on icon "button" at bounding box center [1092, 320] width 23 height 23
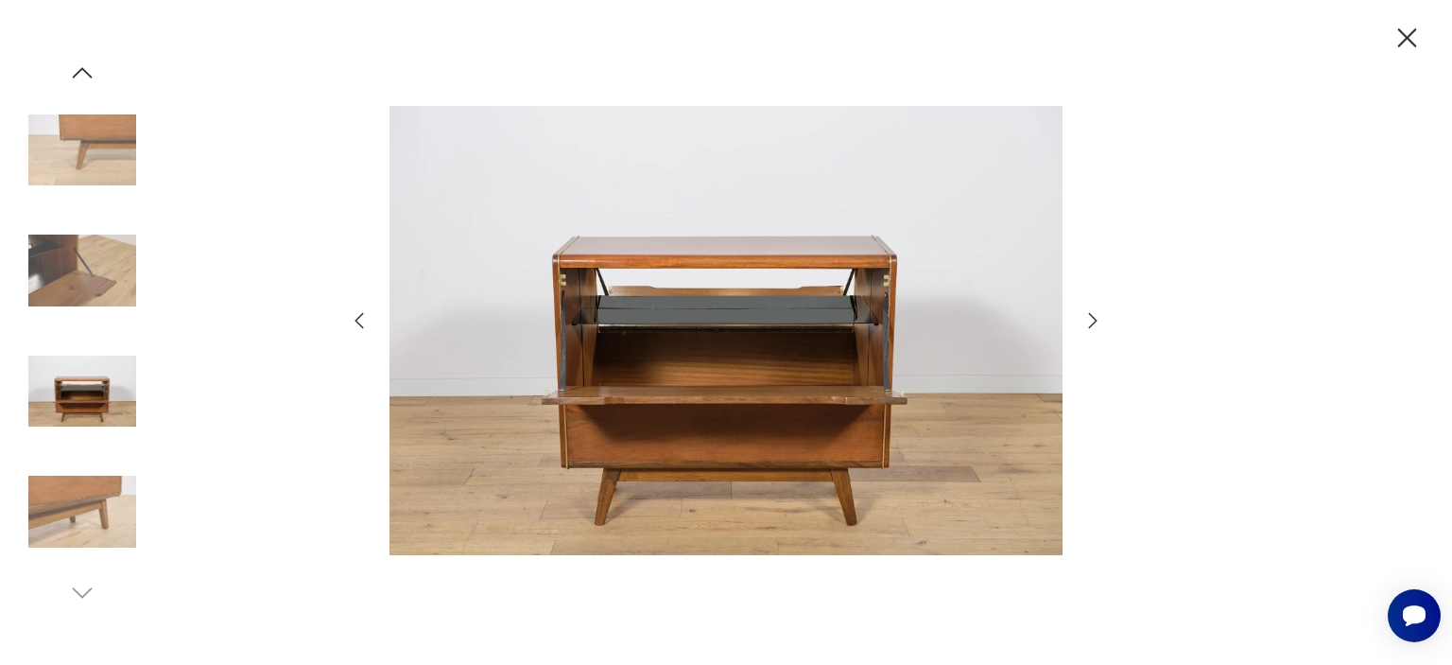
click at [1097, 320] on icon "button" at bounding box center [1092, 320] width 23 height 23
